Goal: Task Accomplishment & Management: Manage account settings

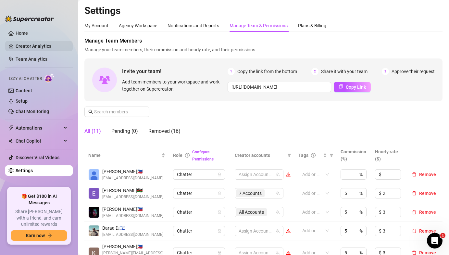
click at [35, 45] on link "Creator Analytics" at bounding box center [42, 46] width 52 height 10
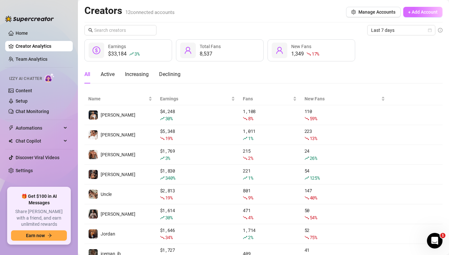
click at [407, 13] on button "+ Add Account" at bounding box center [423, 12] width 39 height 10
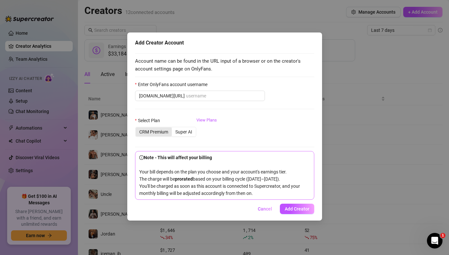
click at [160, 130] on div "CRM Premium" at bounding box center [154, 131] width 36 height 9
click at [137, 128] on input "CRM Premium" at bounding box center [137, 128] width 0 height 0
click at [186, 94] on input "Enter OnlyFans account username" at bounding box center [223, 95] width 75 height 7
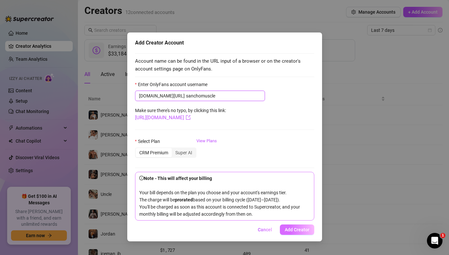
type input "sanchomuscle"
click at [297, 232] on span "Add Creator" at bounding box center [297, 229] width 25 height 5
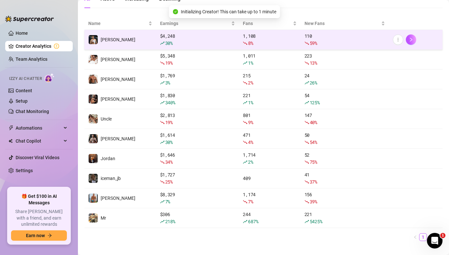
scroll to position [86, 0]
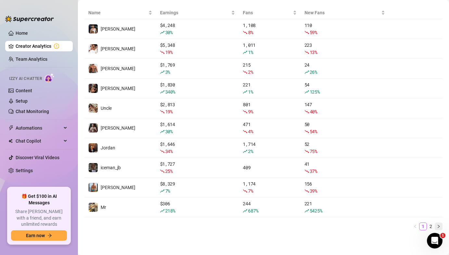
click at [439, 225] on icon "right" at bounding box center [439, 227] width 4 height 4
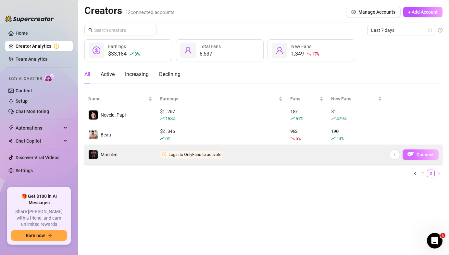
click at [414, 158] on span "button" at bounding box center [411, 154] width 6 height 8
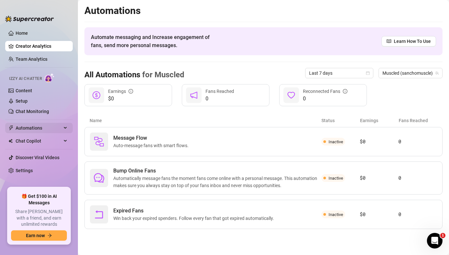
click at [30, 127] on span "Automations" at bounding box center [39, 128] width 46 height 10
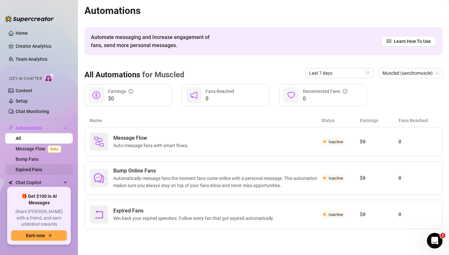
click at [33, 170] on link "Expired Fans" at bounding box center [29, 169] width 27 height 5
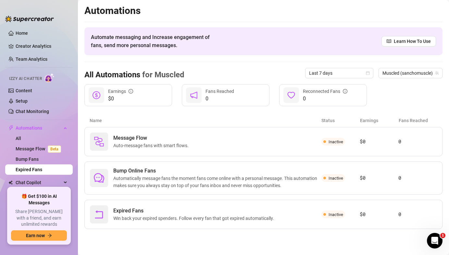
click at [32, 171] on link "Expired Fans" at bounding box center [29, 169] width 27 height 5
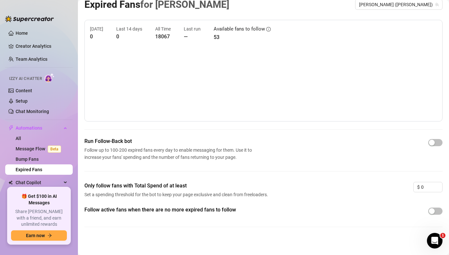
scroll to position [10, 0]
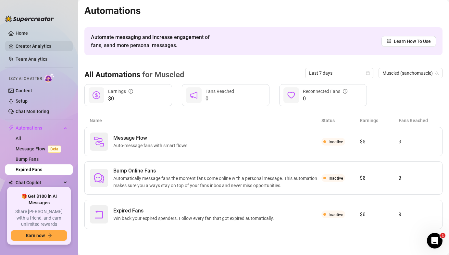
click at [39, 42] on link "Creator Analytics" at bounding box center [42, 46] width 52 height 10
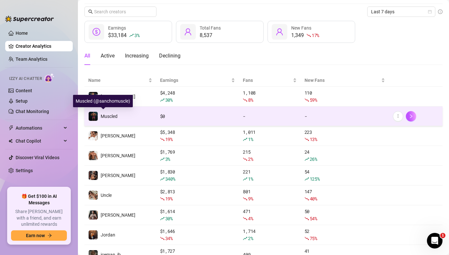
scroll to position [19, 0]
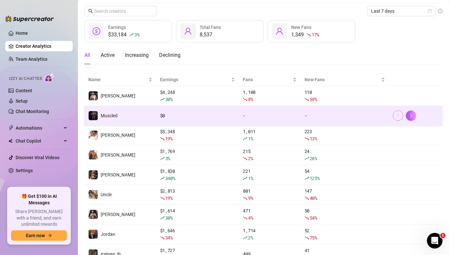
click at [396, 117] on icon "more" at bounding box center [398, 115] width 5 height 5
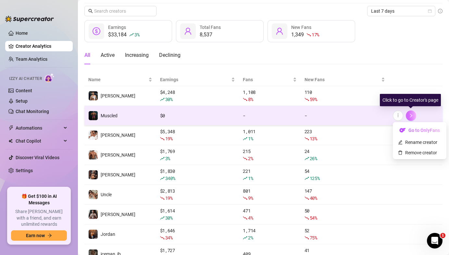
click at [412, 115] on icon "right" at bounding box center [411, 116] width 2 height 4
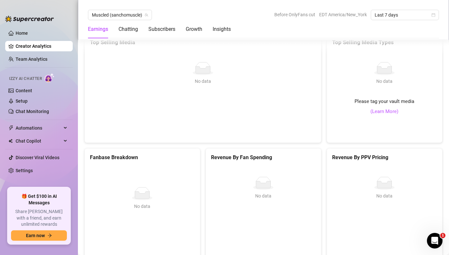
scroll to position [1197, 0]
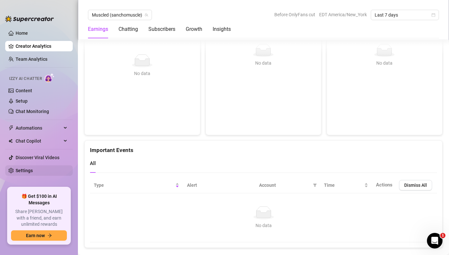
click at [27, 170] on link "Settings" at bounding box center [24, 170] width 17 height 5
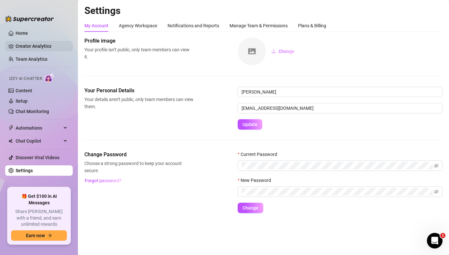
click at [38, 43] on link "Creator Analytics" at bounding box center [42, 46] width 52 height 10
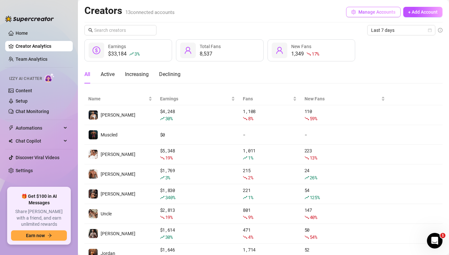
click at [361, 11] on span "Manage Accounts" at bounding box center [377, 11] width 37 height 5
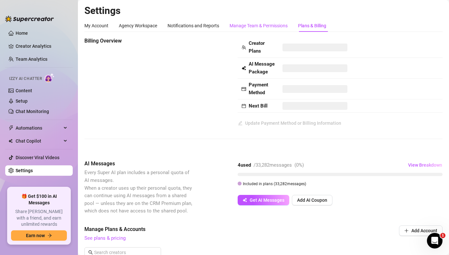
click at [241, 26] on div "Manage Team & Permissions" at bounding box center [259, 25] width 58 height 7
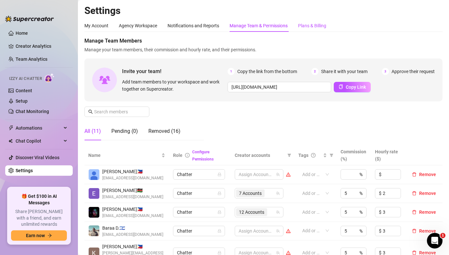
click at [304, 29] on div "Plans & Billing" at bounding box center [312, 25] width 28 height 7
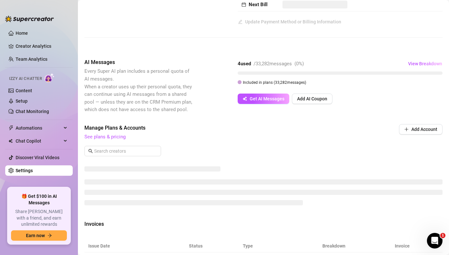
scroll to position [105, 0]
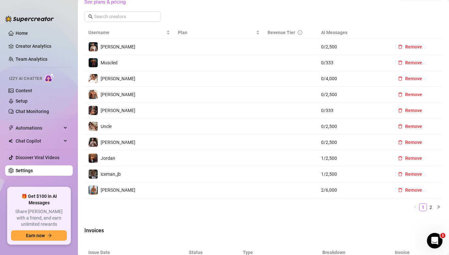
scroll to position [236, 0]
click at [439, 207] on icon "right" at bounding box center [439, 207] width 4 height 4
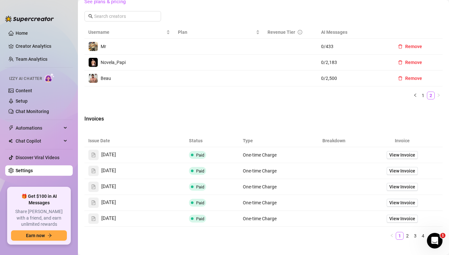
scroll to position [226, 0]
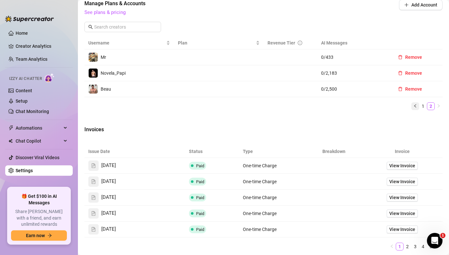
click at [418, 106] on button "button" at bounding box center [416, 106] width 8 height 8
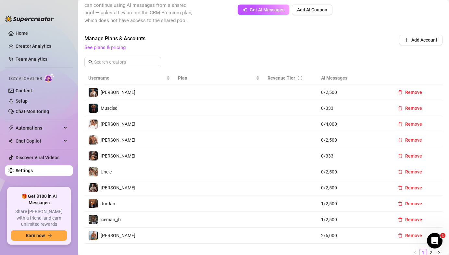
scroll to position [185, 0]
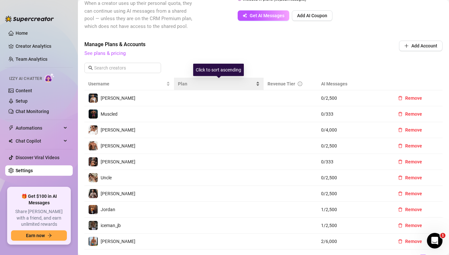
click at [182, 83] on span "Plan" at bounding box center [216, 83] width 77 height 7
click at [255, 84] on div "Plan" at bounding box center [219, 83] width 82 height 7
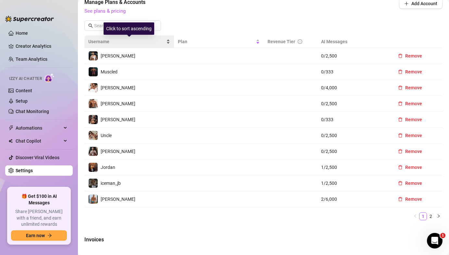
scroll to position [227, 0]
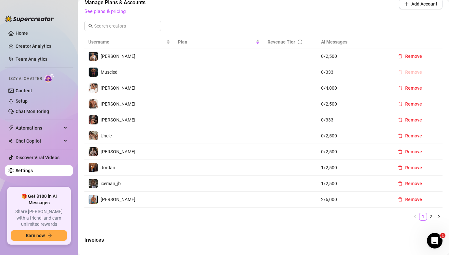
click at [408, 71] on span "Remove" at bounding box center [414, 72] width 17 height 5
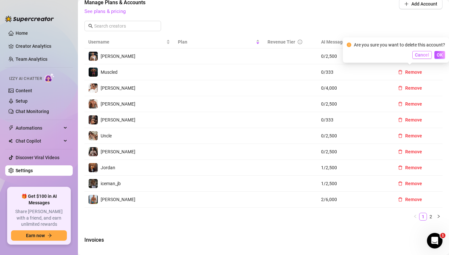
click at [415, 57] on button "Cancel" at bounding box center [422, 55] width 19 height 8
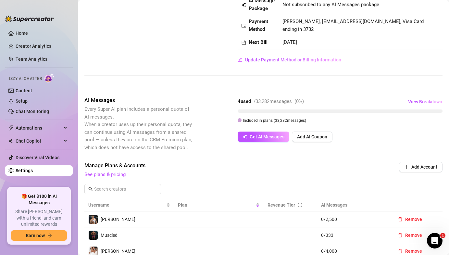
scroll to position [119, 0]
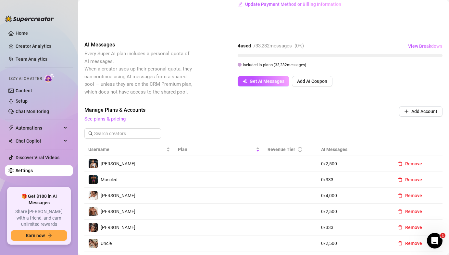
click at [201, 180] on td at bounding box center [219, 180] width 90 height 16
click at [92, 181] on img at bounding box center [93, 179] width 9 height 9
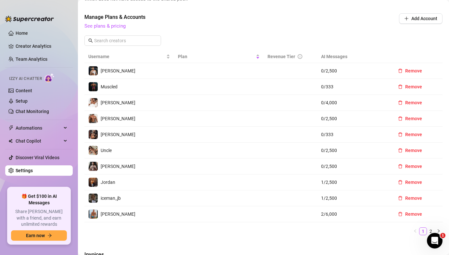
scroll to position [211, 0]
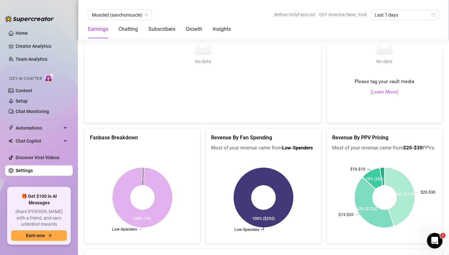
scroll to position [1180, 0]
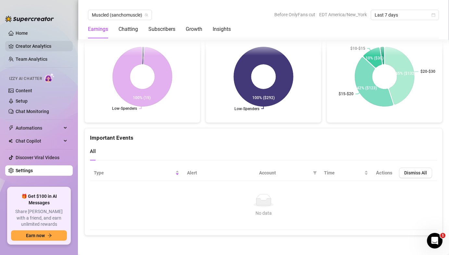
click at [42, 46] on link "Creator Analytics" at bounding box center [42, 46] width 52 height 10
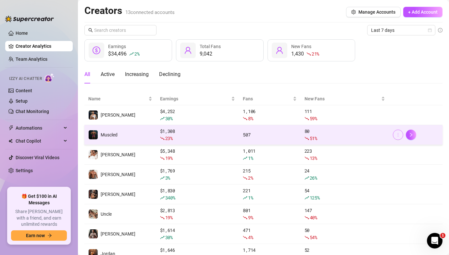
click at [399, 134] on icon "more" at bounding box center [398, 135] width 5 height 5
click at [352, 132] on div "80 51 %" at bounding box center [345, 135] width 81 height 14
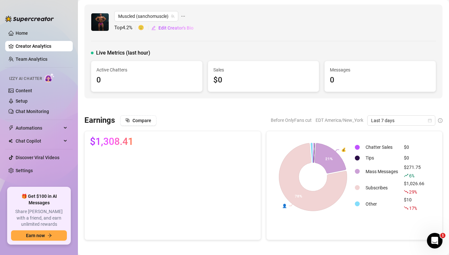
click at [36, 47] on link "Creator Analytics" at bounding box center [42, 46] width 52 height 10
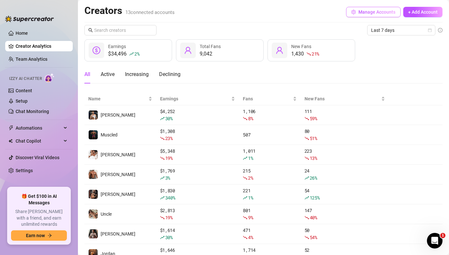
click at [373, 10] on span "Manage Accounts" at bounding box center [377, 11] width 37 height 5
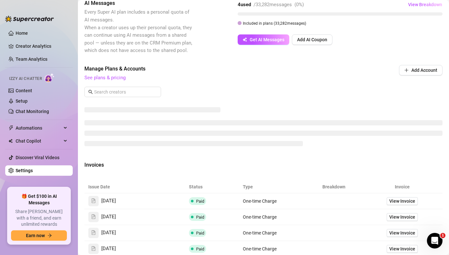
scroll to position [148, 0]
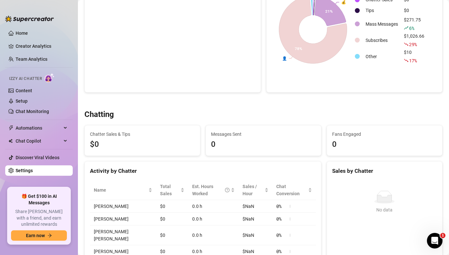
click at [48, 176] on ul "Home Creator Analytics Team Analytics Izzy AI Chatter Content Setup Chat Monito…" at bounding box center [39, 105] width 68 height 160
click at [33, 173] on link "Settings" at bounding box center [24, 170] width 17 height 5
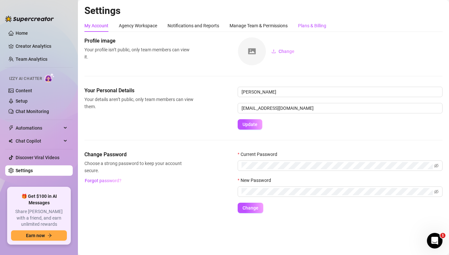
click at [306, 27] on div "Plans & Billing" at bounding box center [312, 25] width 28 height 7
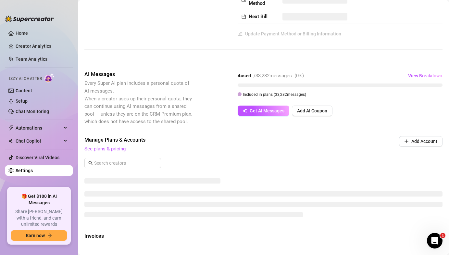
scroll to position [88, 0]
